Goal: Task Accomplishment & Management: Manage account settings

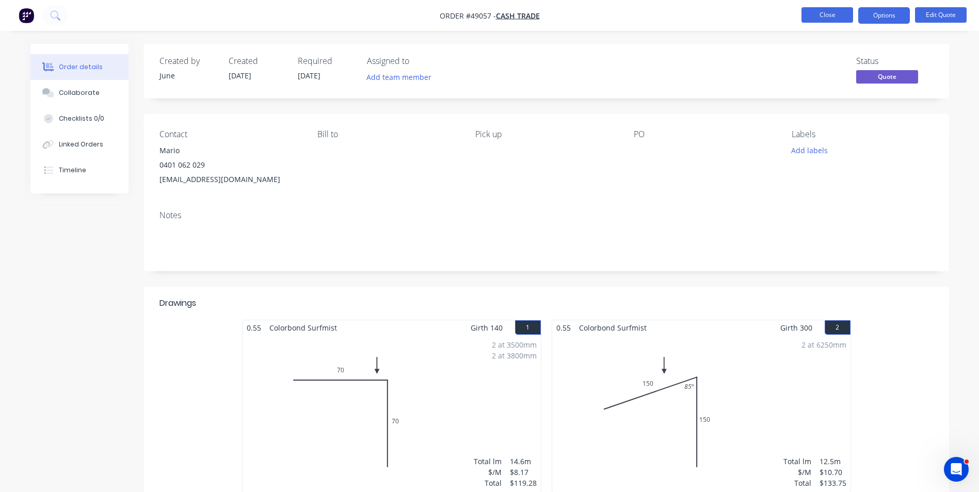
click at [821, 11] on button "Close" at bounding box center [827, 14] width 52 height 15
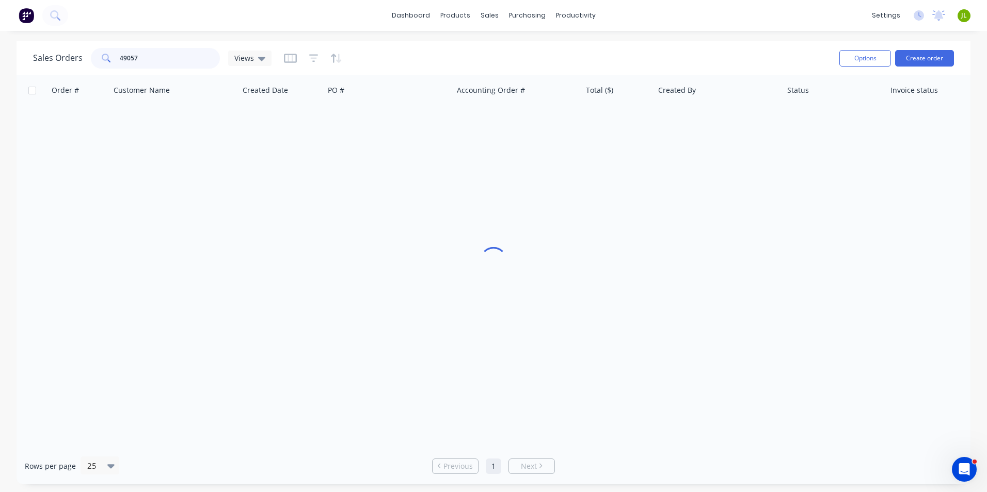
drag, startPoint x: 140, startPoint y: 59, endPoint x: 131, endPoint y: 60, distance: 9.9
click at [131, 60] on input "49057" at bounding box center [170, 58] width 101 height 21
type input "49022"
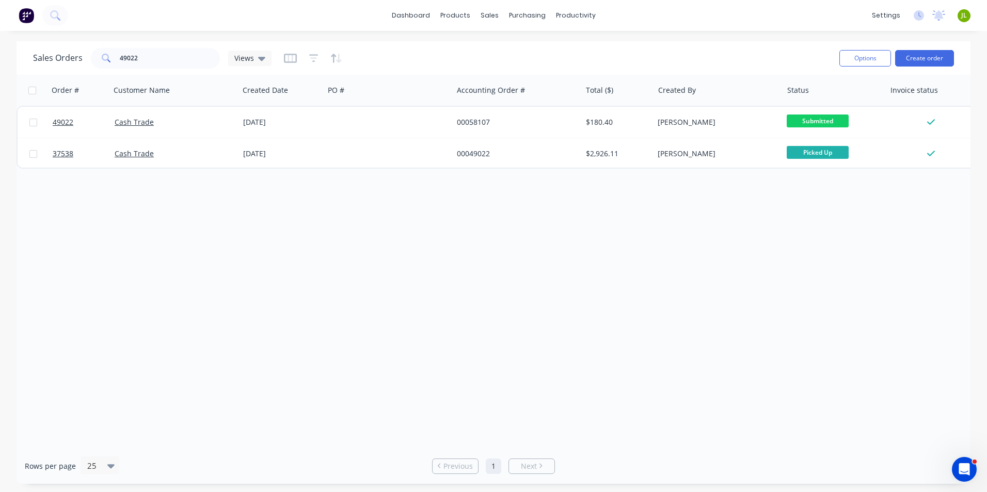
click at [92, 311] on div "Order # Customer Name Created Date PO # Accounting Order # Total ($) Created By…" at bounding box center [493, 262] width 953 height 374
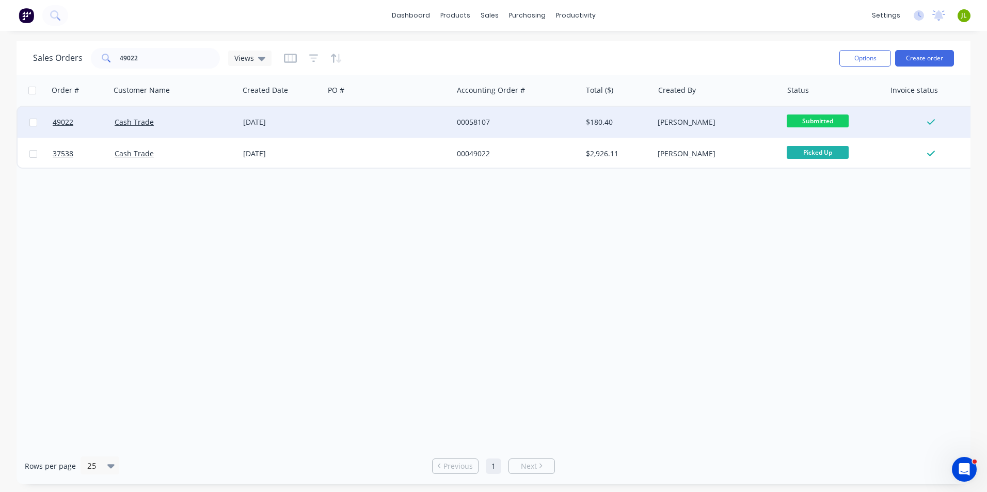
click at [339, 121] on div at bounding box center [388, 122] width 128 height 31
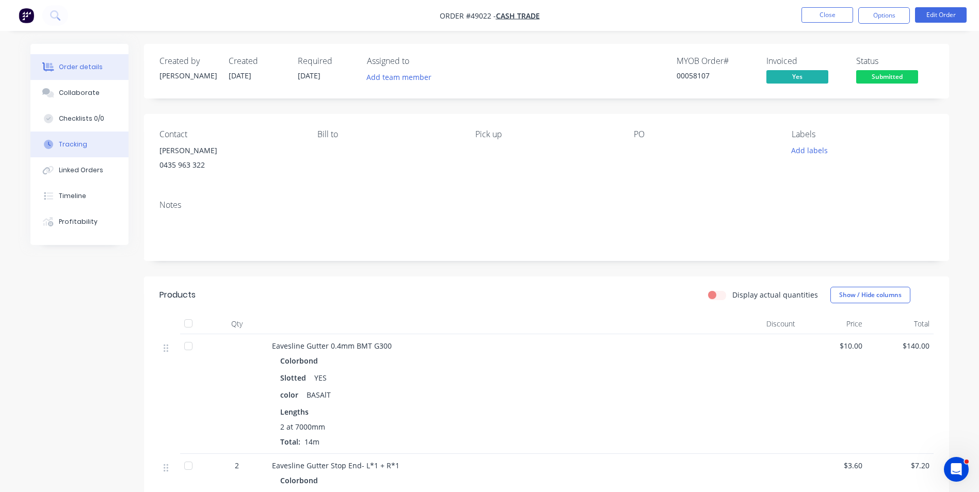
click at [77, 150] on button "Tracking" at bounding box center [79, 145] width 98 height 26
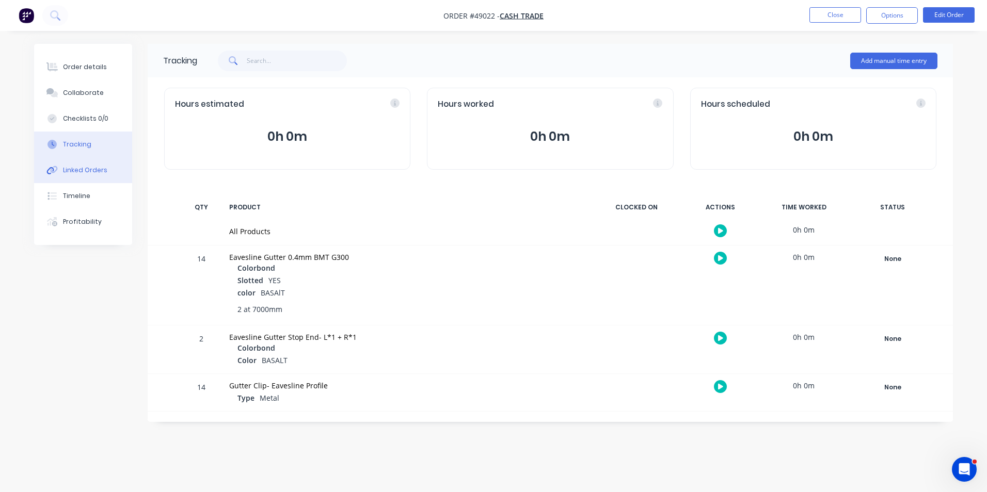
click at [73, 168] on div "Linked Orders" at bounding box center [85, 170] width 44 height 9
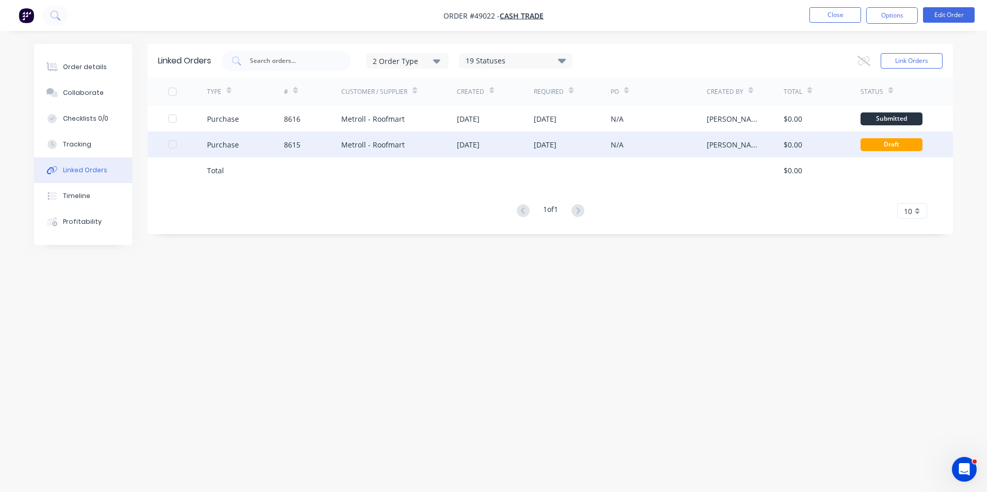
click at [479, 148] on div "[DATE]" at bounding box center [468, 144] width 23 height 11
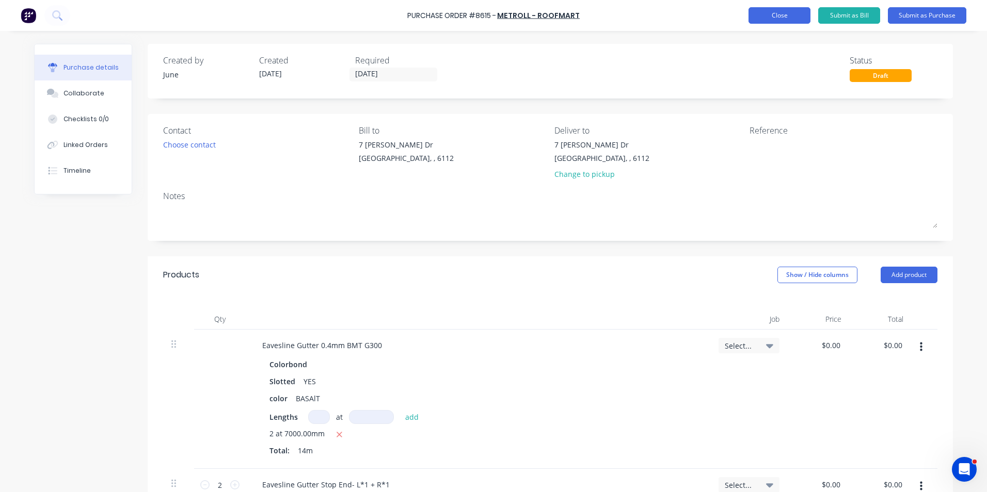
click at [770, 22] on button "Close" at bounding box center [779, 15] width 62 height 17
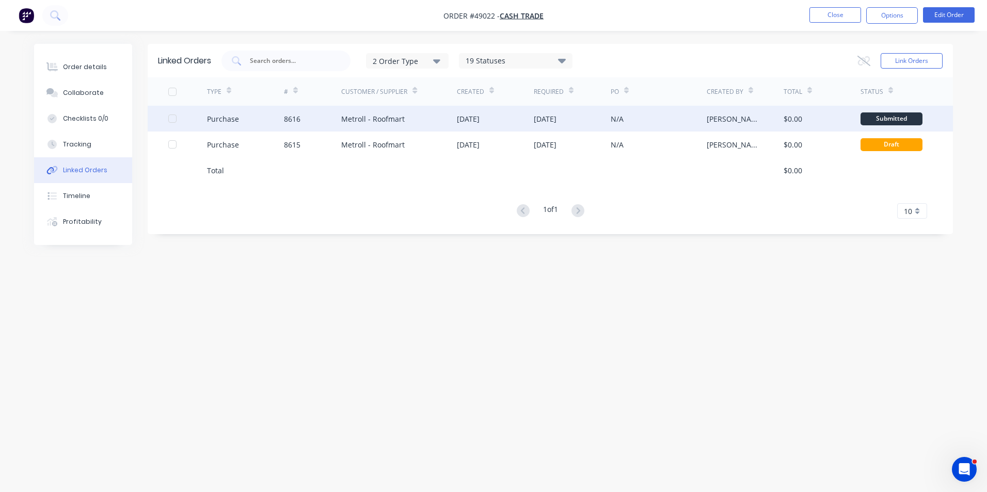
click at [663, 119] on div "N/A" at bounding box center [658, 119] width 96 height 26
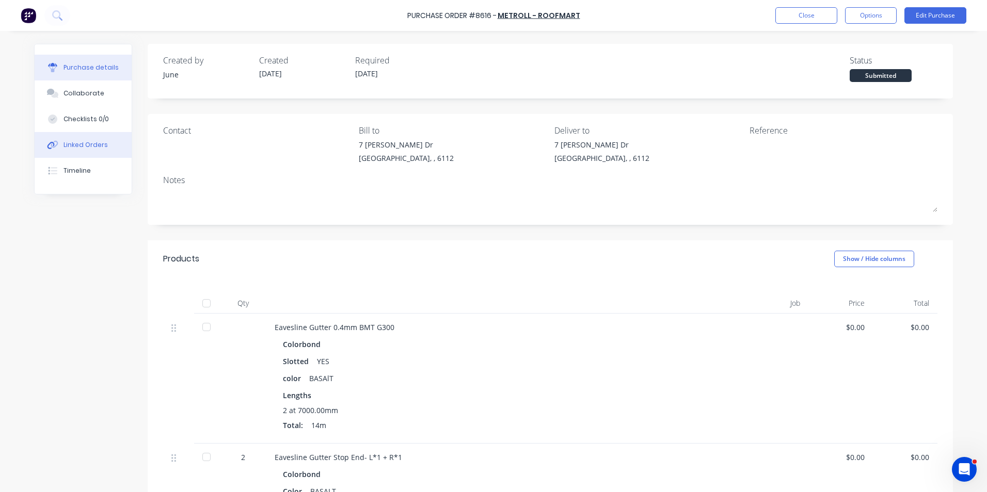
click at [82, 147] on div "Linked Orders" at bounding box center [85, 144] width 44 height 9
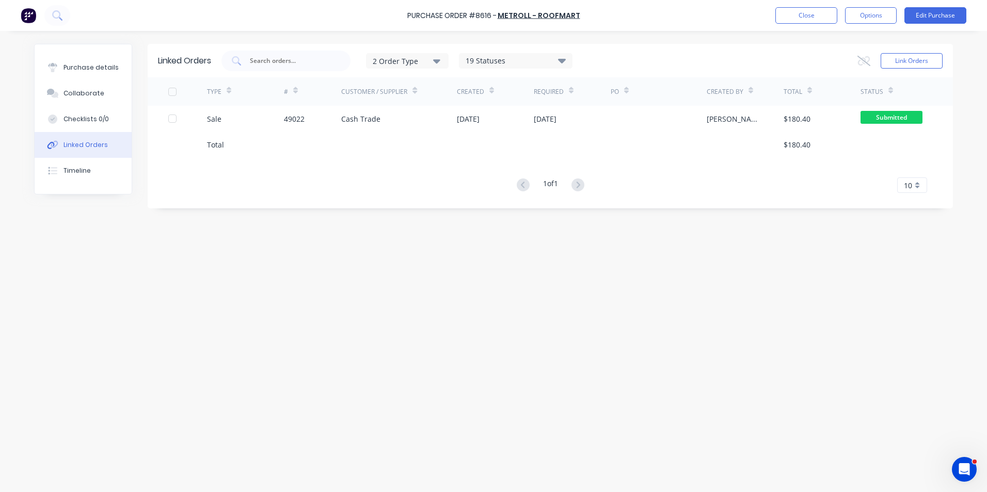
click at [254, 132] on div "Total" at bounding box center [245, 145] width 77 height 26
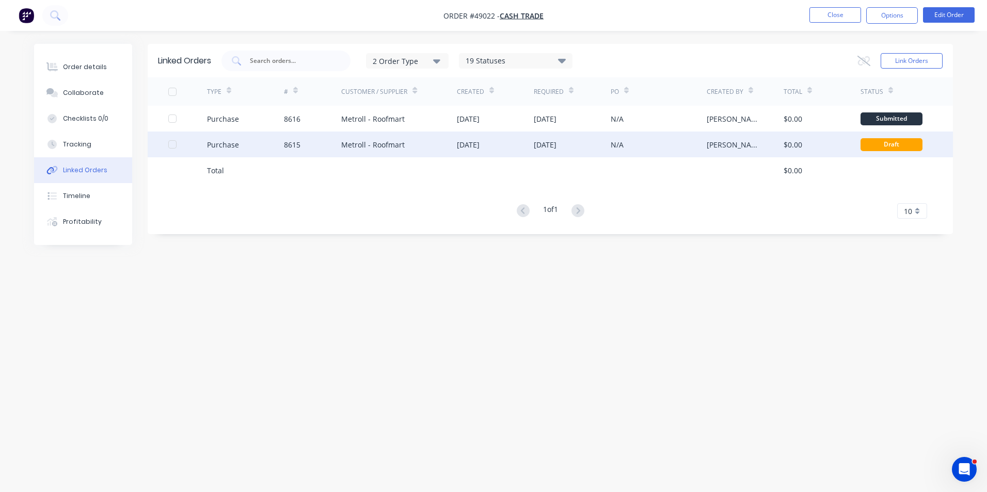
click at [521, 136] on div "[DATE]" at bounding box center [495, 145] width 77 height 26
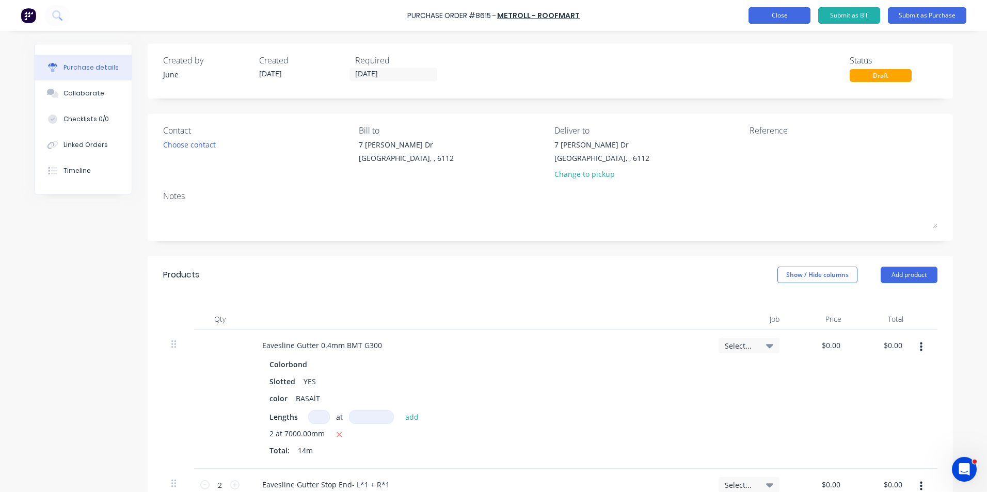
click at [764, 17] on button "Close" at bounding box center [779, 15] width 62 height 17
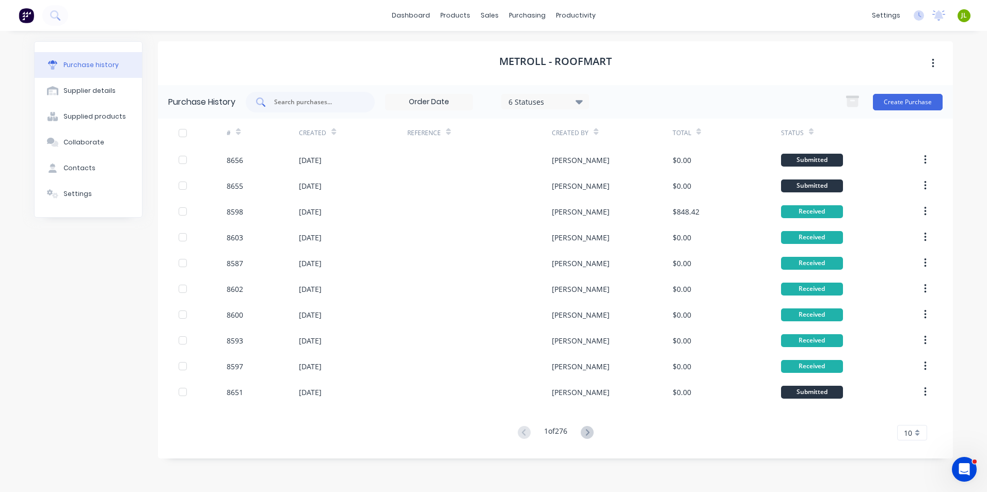
click at [359, 109] on div at bounding box center [310, 102] width 129 height 21
type input "8615"
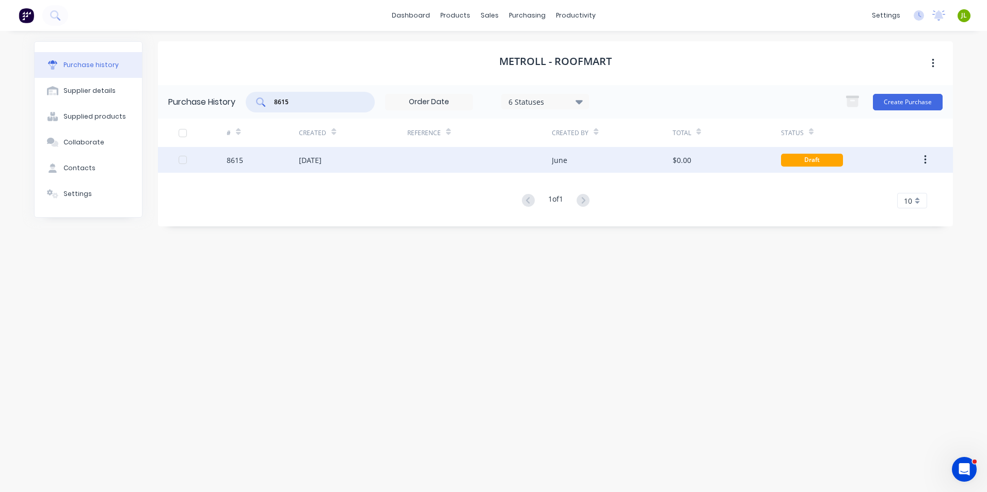
click at [939, 159] on div "8615 [DATE] June $0.00 Draft" at bounding box center [555, 160] width 795 height 26
click at [927, 160] on button "button" at bounding box center [925, 160] width 24 height 19
click at [900, 185] on div "Archive" at bounding box center [887, 187] width 79 height 15
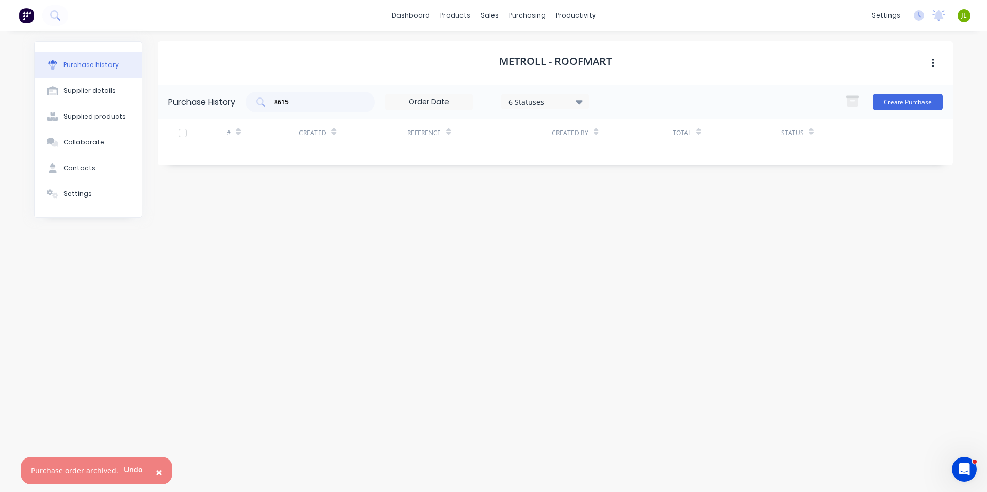
click at [497, 385] on div "Metroll - Roofmart Purchase History 8615 6 Statuses 6 Statuses Create Purchase …" at bounding box center [555, 256] width 795 height 430
